Goal: Navigation & Orientation: Find specific page/section

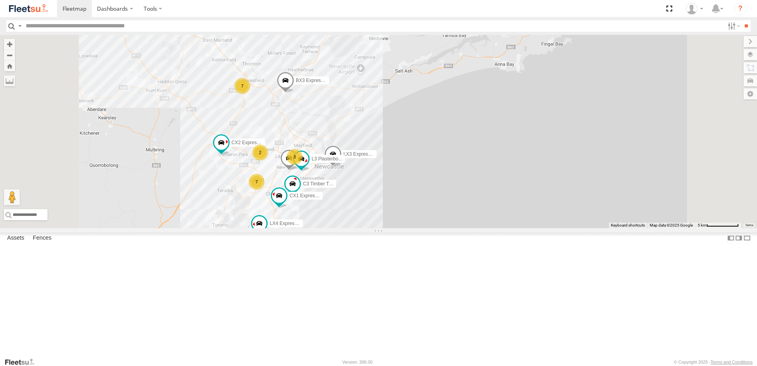
click at [0, 0] on div "L3 Plasterboard Truck" at bounding box center [0, 0] width 0 height 0
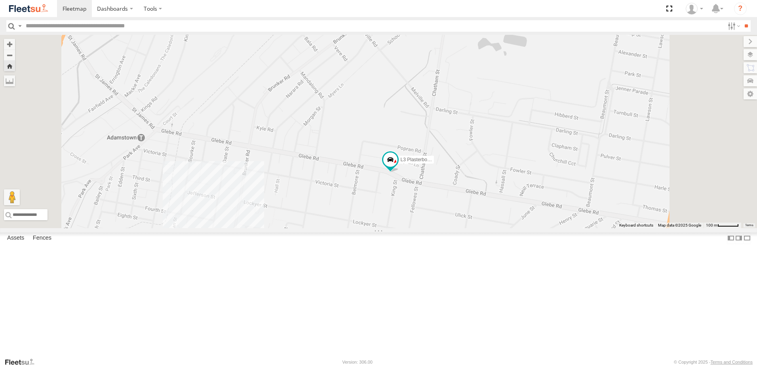
scroll to position [79, 0]
click at [0, 0] on div "B3 Transfer Truck" at bounding box center [0, 0] width 0 height 0
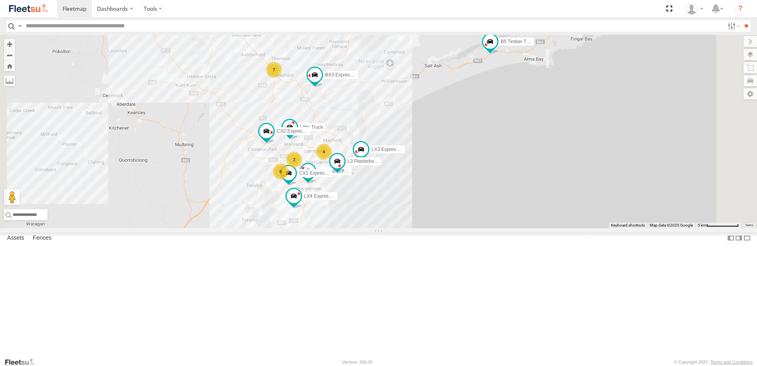
click at [0, 0] on div "Lambton Trucks" at bounding box center [0, 0] width 0 height 0
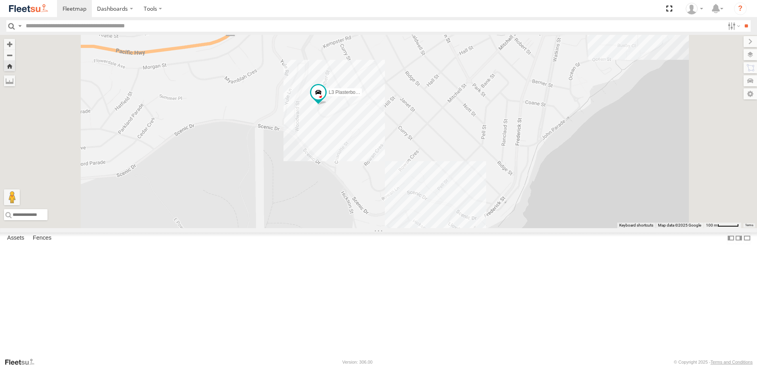
scroll to position [238, 0]
click at [0, 0] on div "B3 Transfer Truck" at bounding box center [0, 0] width 0 height 0
